Goal: Task Accomplishment & Management: Use online tool/utility

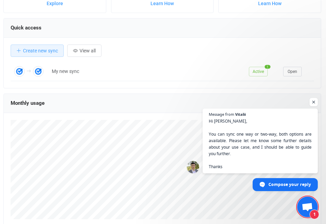
scroll to position [82, 0]
click at [304, 205] on span "Open chat" at bounding box center [307, 208] width 11 height 10
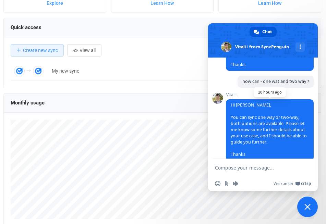
scroll to position [202, 0]
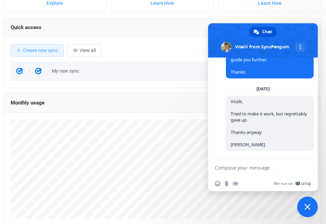
click at [116, 67] on div "My new sync" at bounding box center [146, 71] width 197 height 8
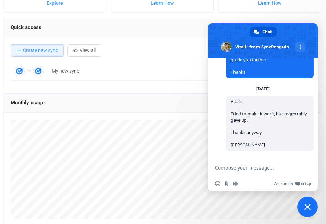
click at [304, 207] on span "Close chat" at bounding box center [307, 207] width 21 height 21
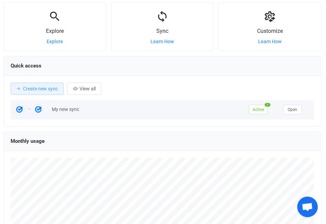
scroll to position [0, 0]
